Goal: Information Seeking & Learning: Understand process/instructions

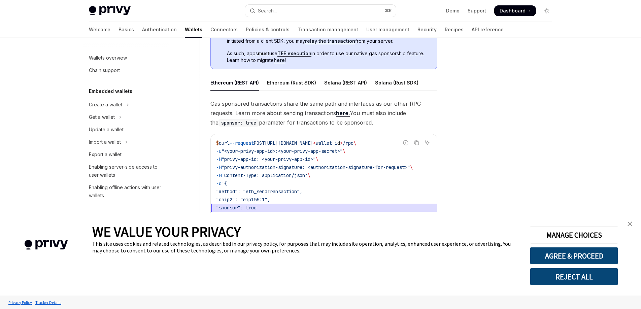
scroll to position [277, 0]
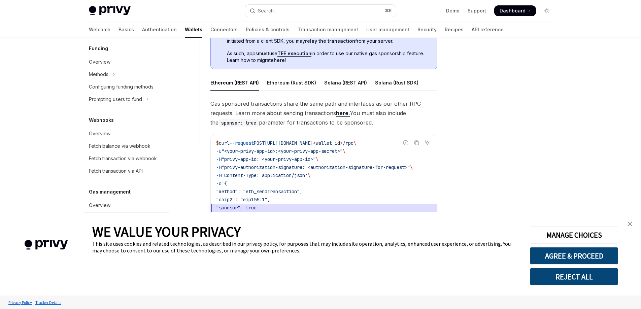
click at [632, 224] on link "close banner" at bounding box center [629, 223] width 13 height 13
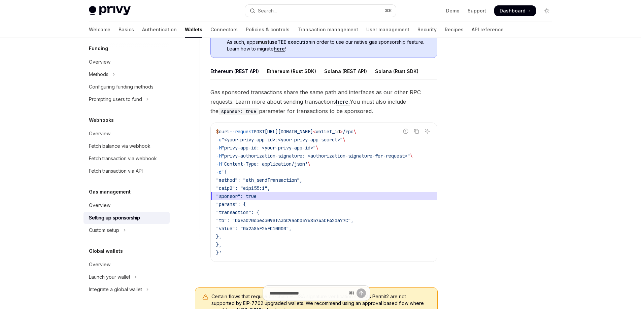
scroll to position [387, 0]
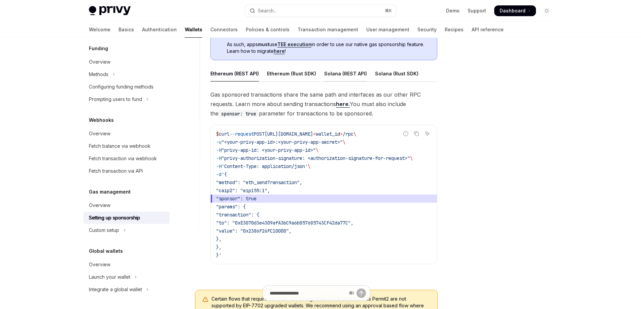
click at [338, 76] on div "Solana (REST API)" at bounding box center [345, 74] width 43 height 16
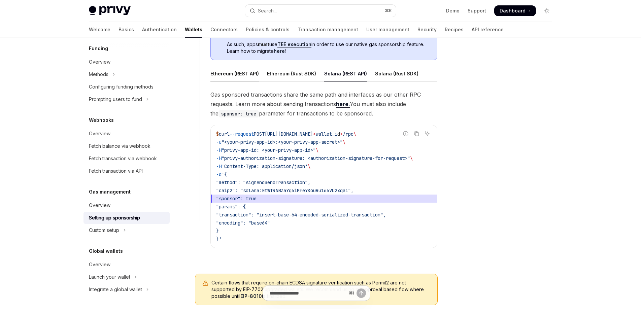
click at [230, 74] on div "Ethereum (REST API)" at bounding box center [234, 74] width 48 height 16
type textarea "*"
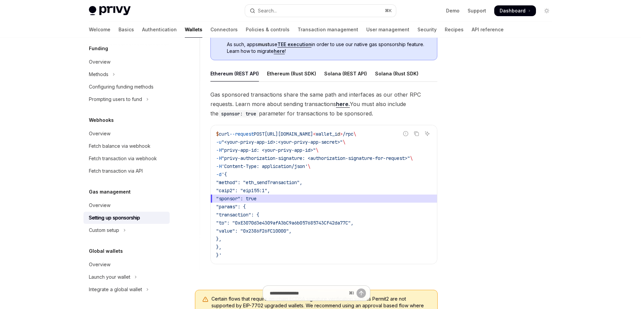
drag, startPoint x: 271, startPoint y: 167, endPoint x: 338, endPoint y: 171, distance: 67.4
click at [338, 171] on code "$ curl --request POST [URL][DOMAIN_NAME] < wallet_i d > /rpc \ -u "<your-privy-…" at bounding box center [324, 194] width 216 height 129
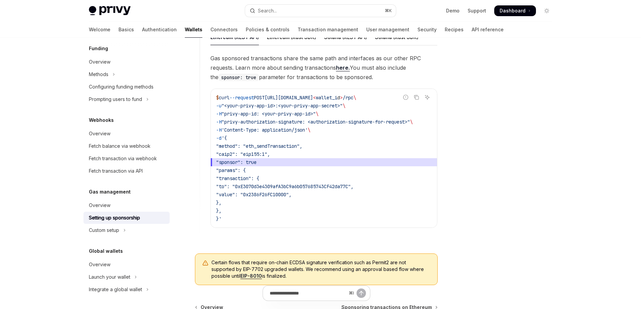
scroll to position [424, 0]
click at [418, 97] on icon "Copy the contents from the code block" at bounding box center [416, 96] width 5 height 5
